Goal: Information Seeking & Learning: Learn about a topic

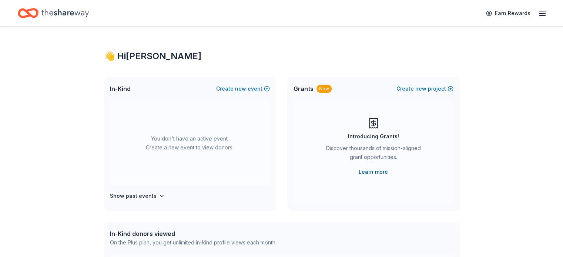
click at [366, 173] on link "Learn more" at bounding box center [373, 172] width 29 height 9
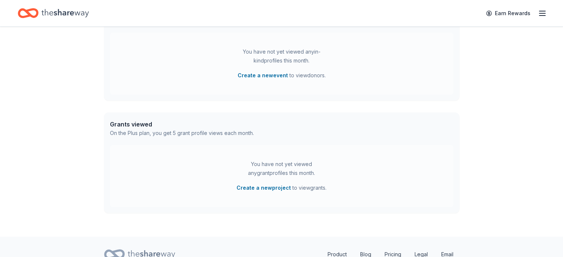
scroll to position [255, 0]
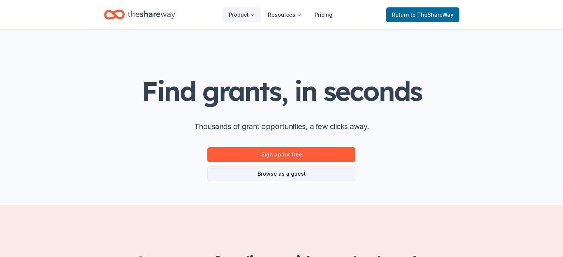
click at [293, 173] on link "Browse as a guest" at bounding box center [281, 174] width 148 height 15
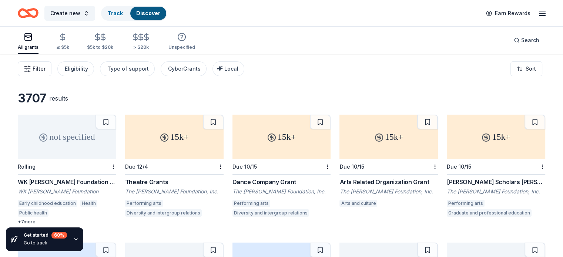
click at [46, 66] on span "Filter" at bounding box center [39, 68] width 13 height 9
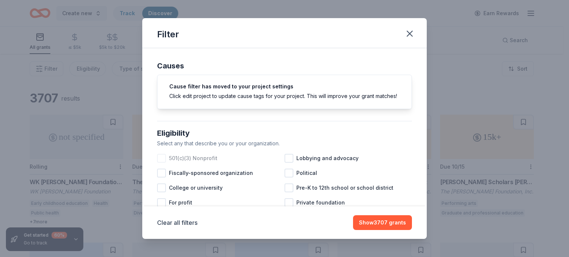
click at [160, 163] on div at bounding box center [161, 158] width 9 height 9
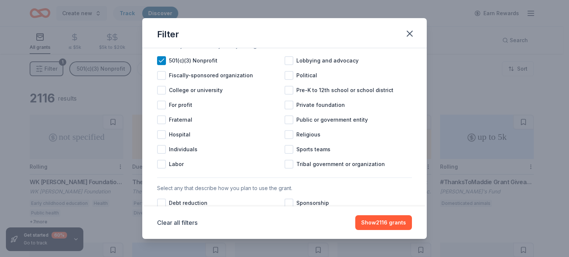
scroll to position [87, 0]
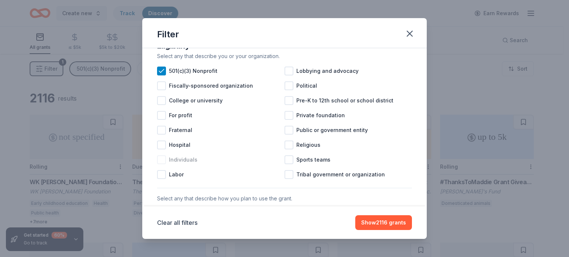
click at [163, 164] on div at bounding box center [161, 160] width 9 height 9
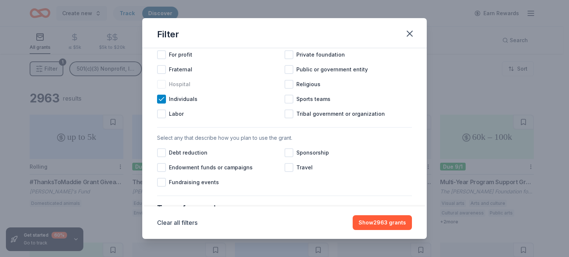
scroll to position [161, 0]
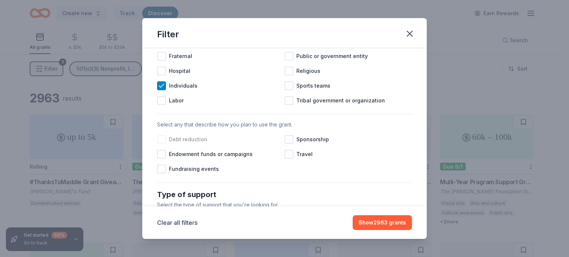
click at [165, 143] on div at bounding box center [161, 139] width 9 height 9
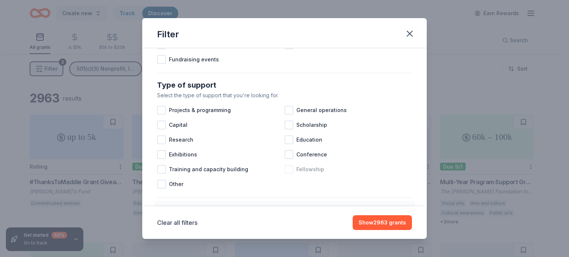
scroll to position [273, 0]
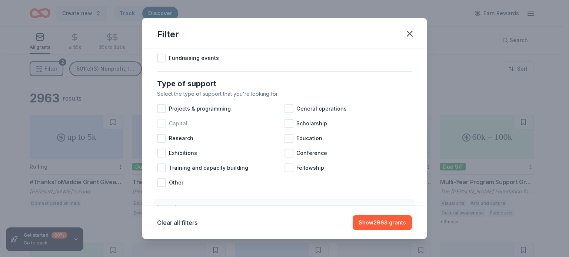
click at [161, 128] on div at bounding box center [161, 123] width 9 height 9
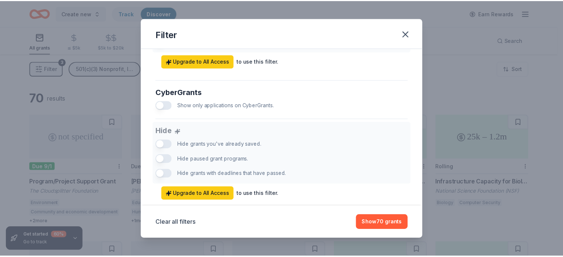
scroll to position [458, 0]
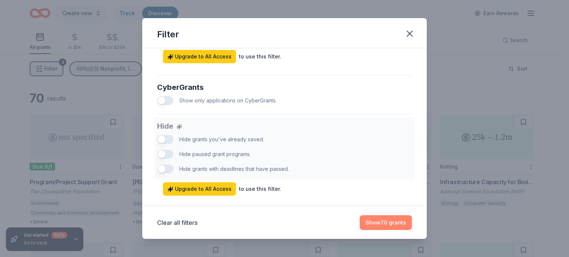
click at [381, 223] on button "Show 70 grants" at bounding box center [386, 223] width 52 height 15
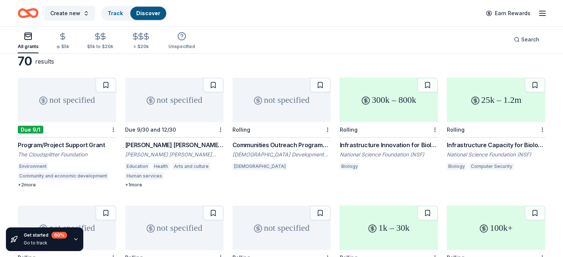
scroll to position [0, 0]
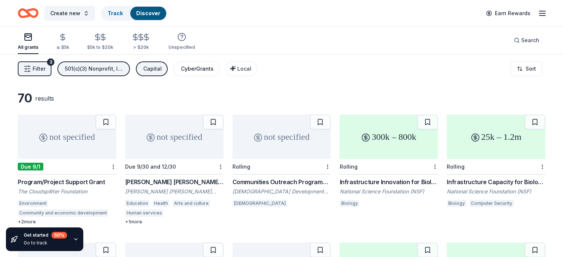
click at [214, 71] on div "CyberGrants" at bounding box center [197, 68] width 33 height 9
